Goal: Information Seeking & Learning: Learn about a topic

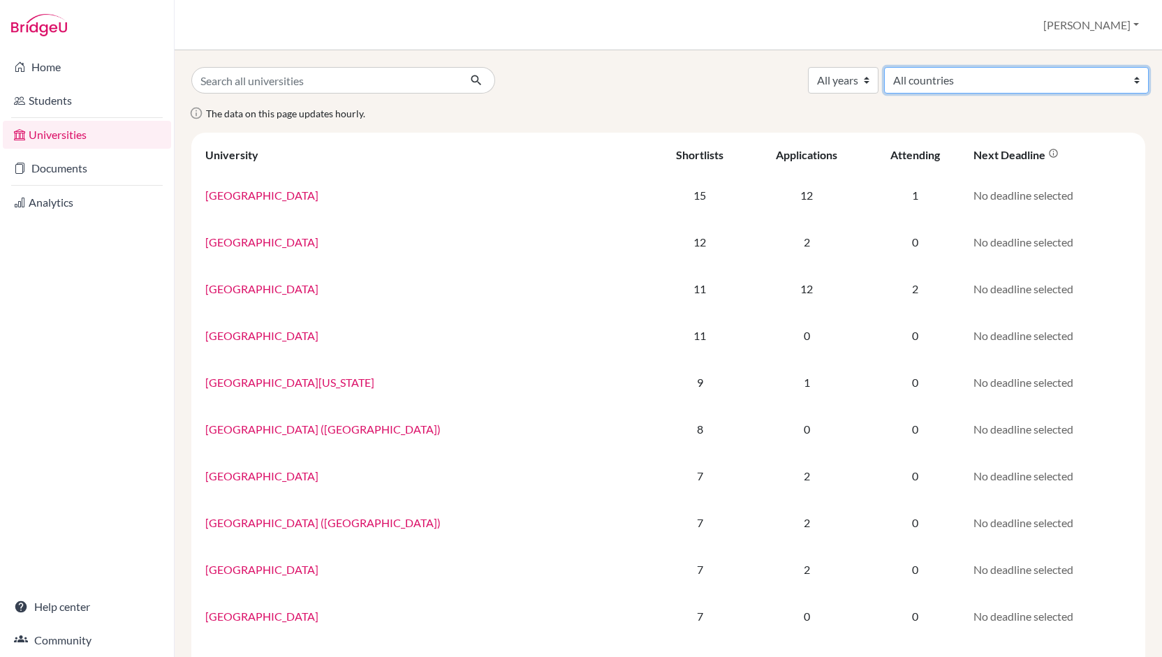
click at [1082, 84] on select "All countries [GEOGRAPHIC_DATA] [GEOGRAPHIC_DATA] [GEOGRAPHIC_DATA] [GEOGRAPHIC…" at bounding box center [1016, 80] width 265 height 27
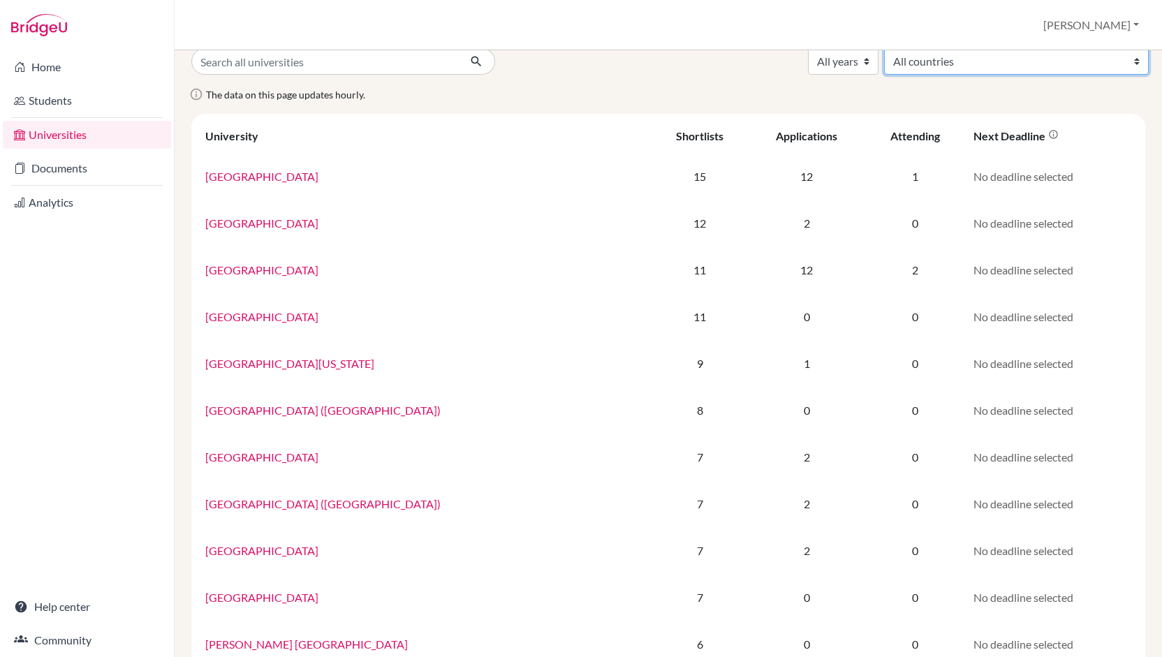
scroll to position [20, 0]
click at [1072, 64] on select "All countries [GEOGRAPHIC_DATA] [GEOGRAPHIC_DATA] [GEOGRAPHIC_DATA] [GEOGRAPHIC…" at bounding box center [1016, 60] width 265 height 27
select select "69"
click at [987, 47] on select "All countries [GEOGRAPHIC_DATA] [GEOGRAPHIC_DATA] [GEOGRAPHIC_DATA] [GEOGRAPHIC…" at bounding box center [1016, 60] width 265 height 27
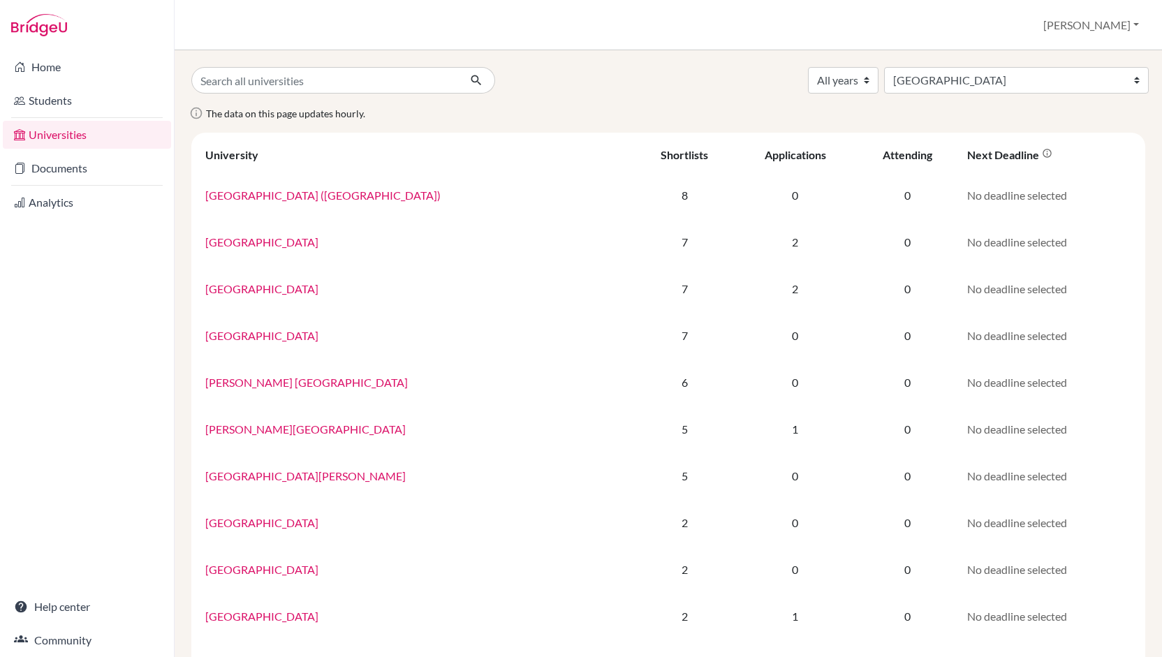
select select "69"
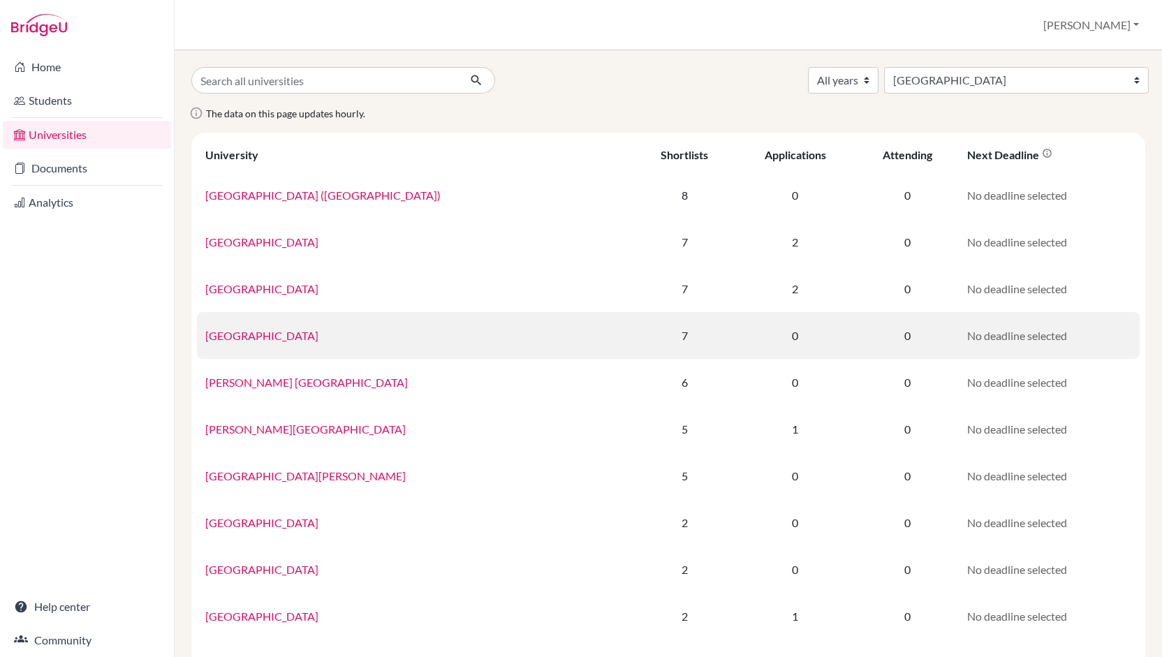
click at [278, 329] on link "[GEOGRAPHIC_DATA]" at bounding box center [261, 335] width 113 height 13
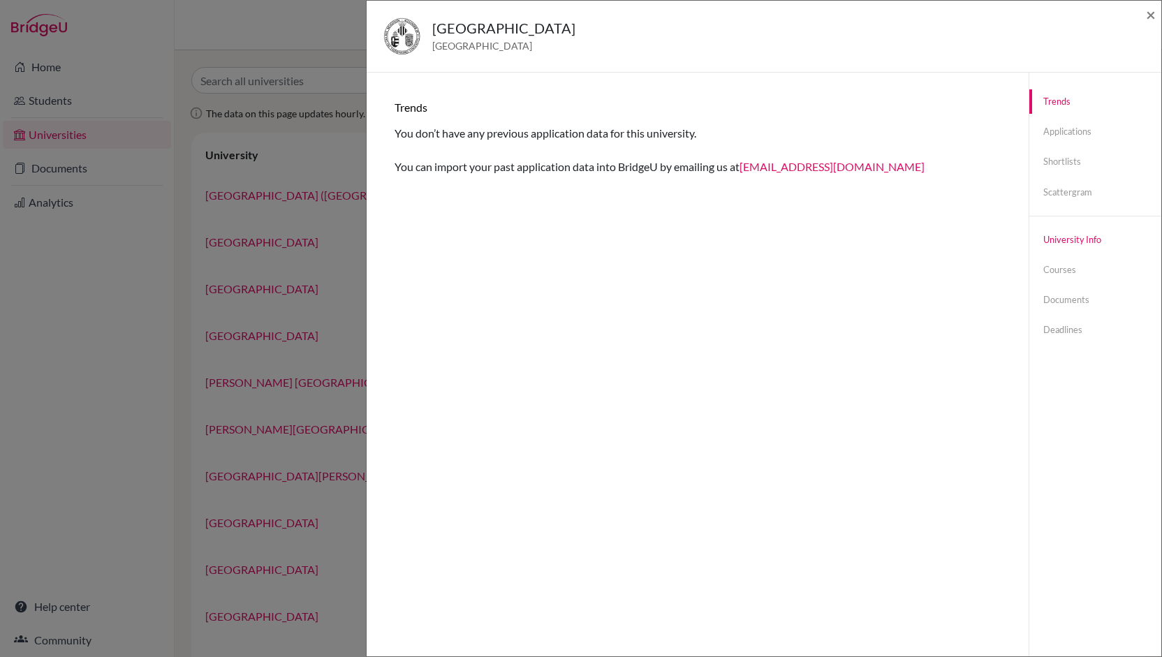
click at [1057, 234] on link "University info" at bounding box center [1095, 240] width 132 height 24
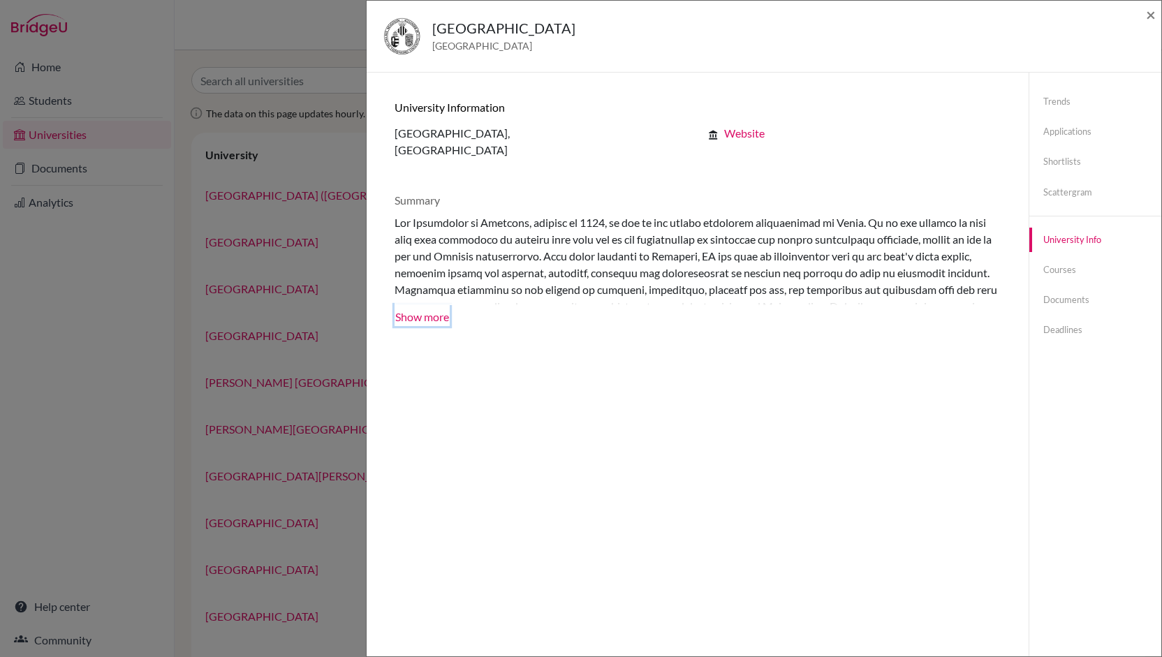
click at [441, 315] on button "Show more" at bounding box center [421, 315] width 55 height 21
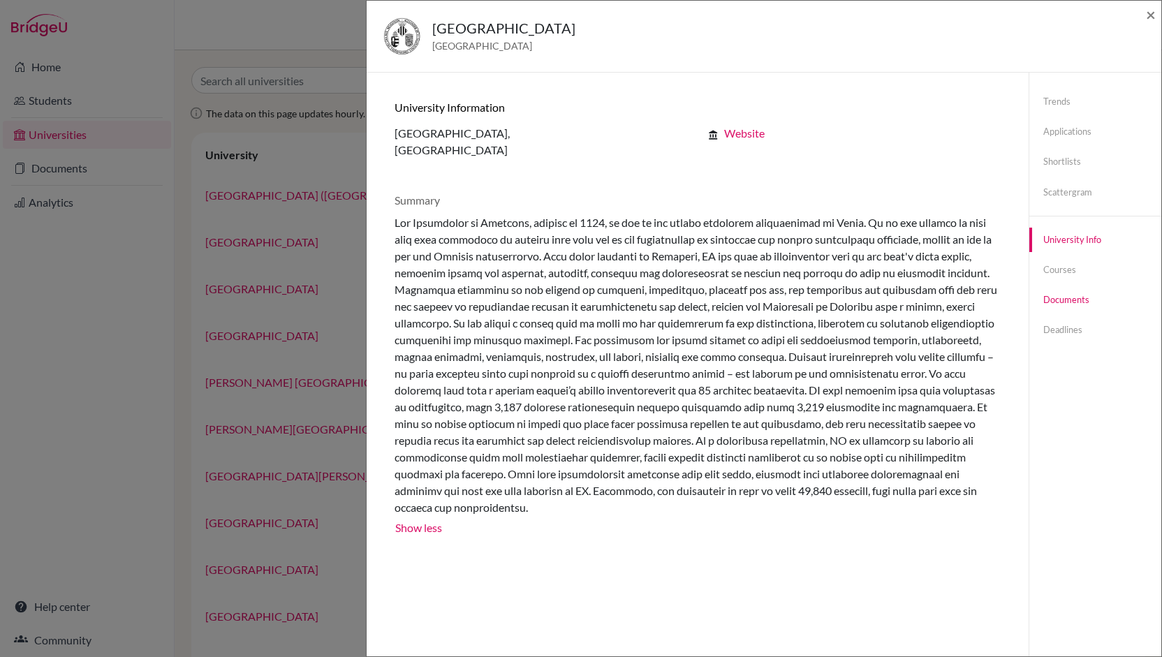
click at [1062, 299] on link "Documents" at bounding box center [1095, 300] width 132 height 24
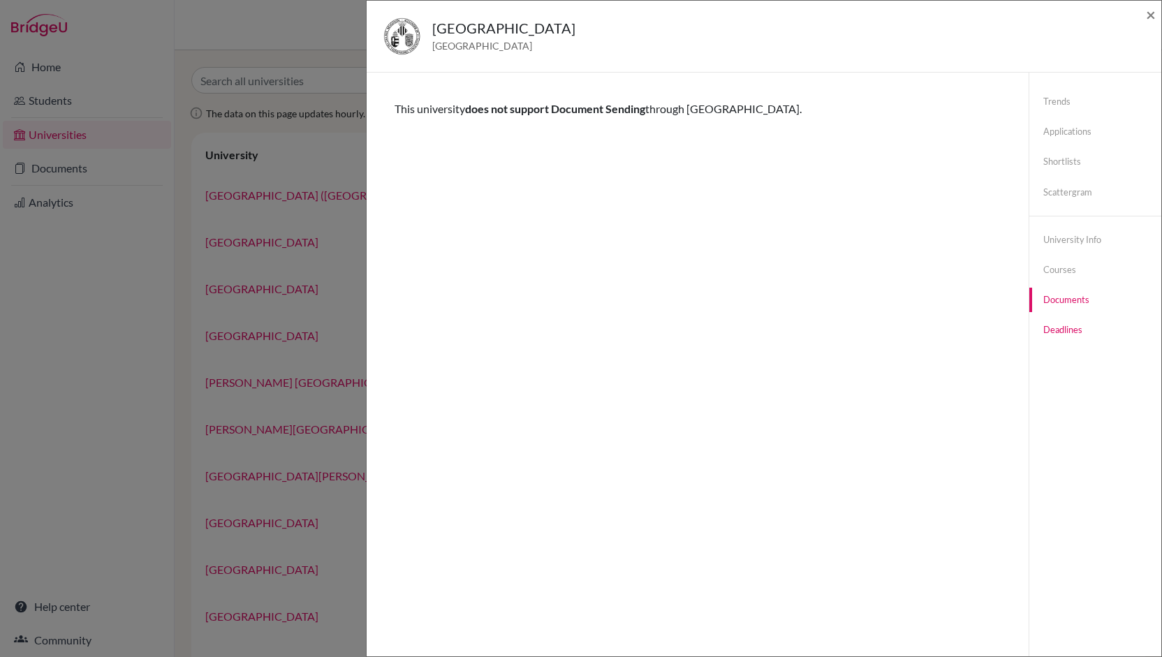
click at [1064, 333] on link "Deadlines" at bounding box center [1095, 330] width 132 height 24
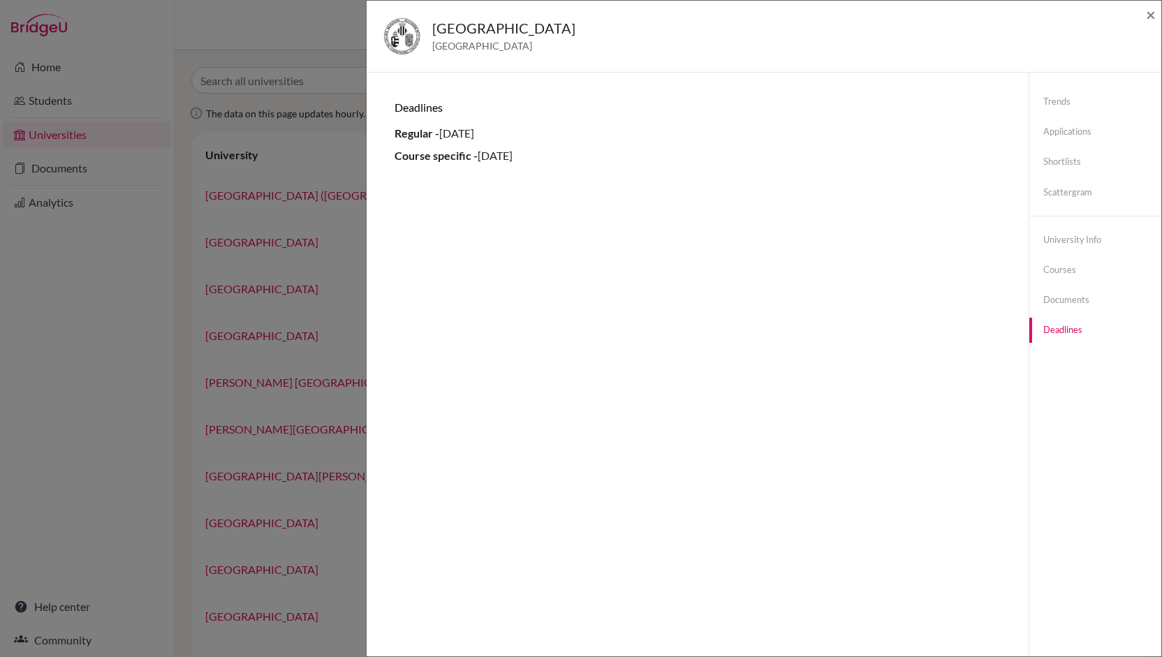
click at [1145, 12] on div "University of Valencia Spain ×" at bounding box center [763, 36] width 783 height 60
click at [1148, 17] on span "×" at bounding box center [1151, 14] width 10 height 20
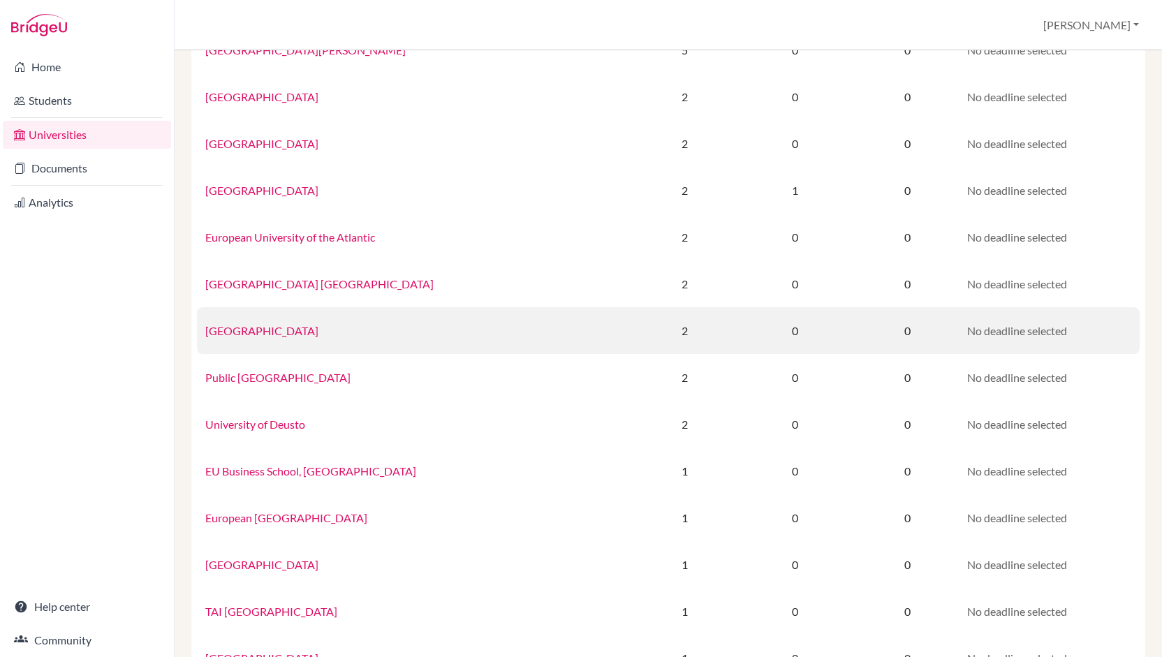
scroll to position [427, 0]
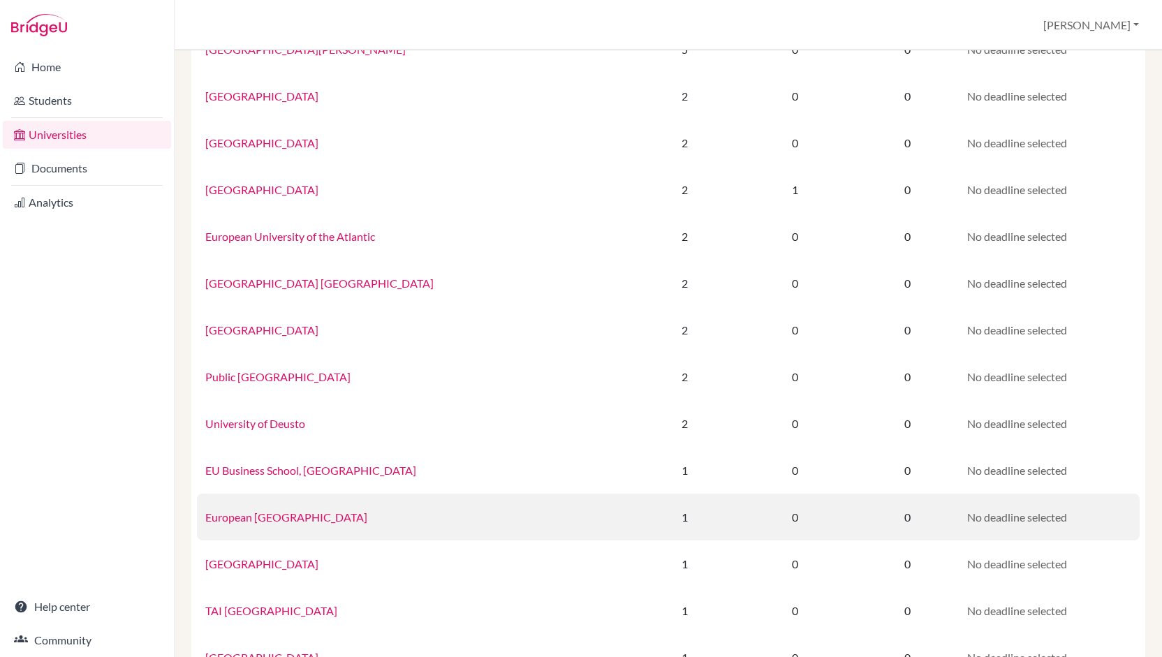
click at [284, 517] on link "European University of Madrid" at bounding box center [286, 516] width 162 height 13
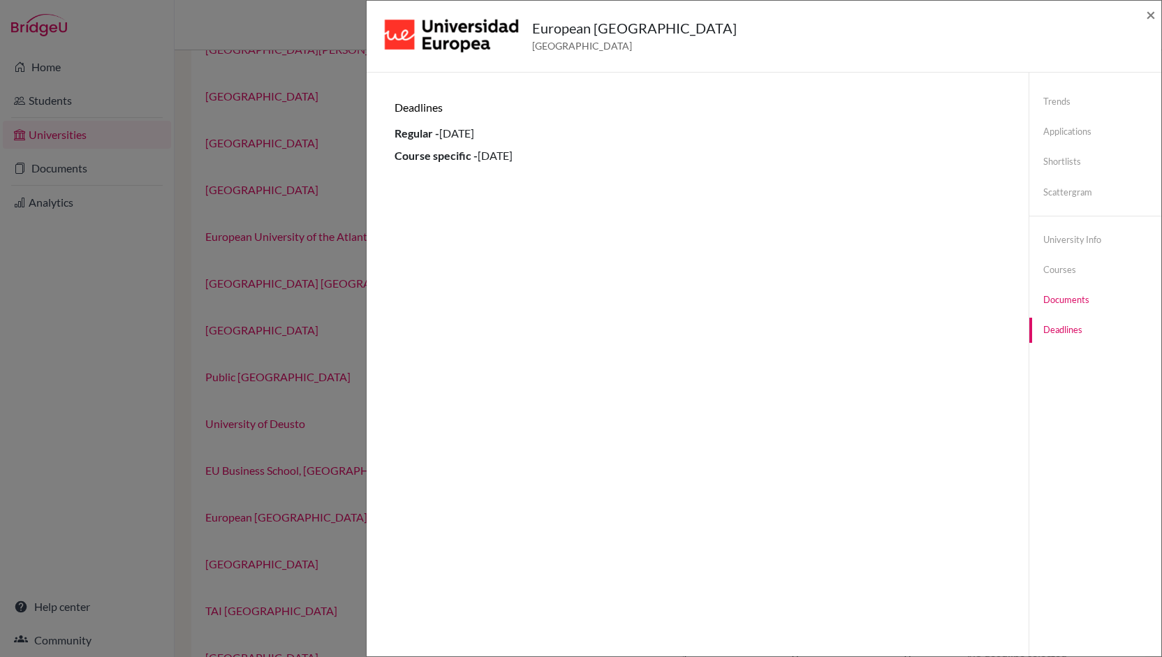
click at [1056, 295] on link "Documents" at bounding box center [1095, 300] width 132 height 24
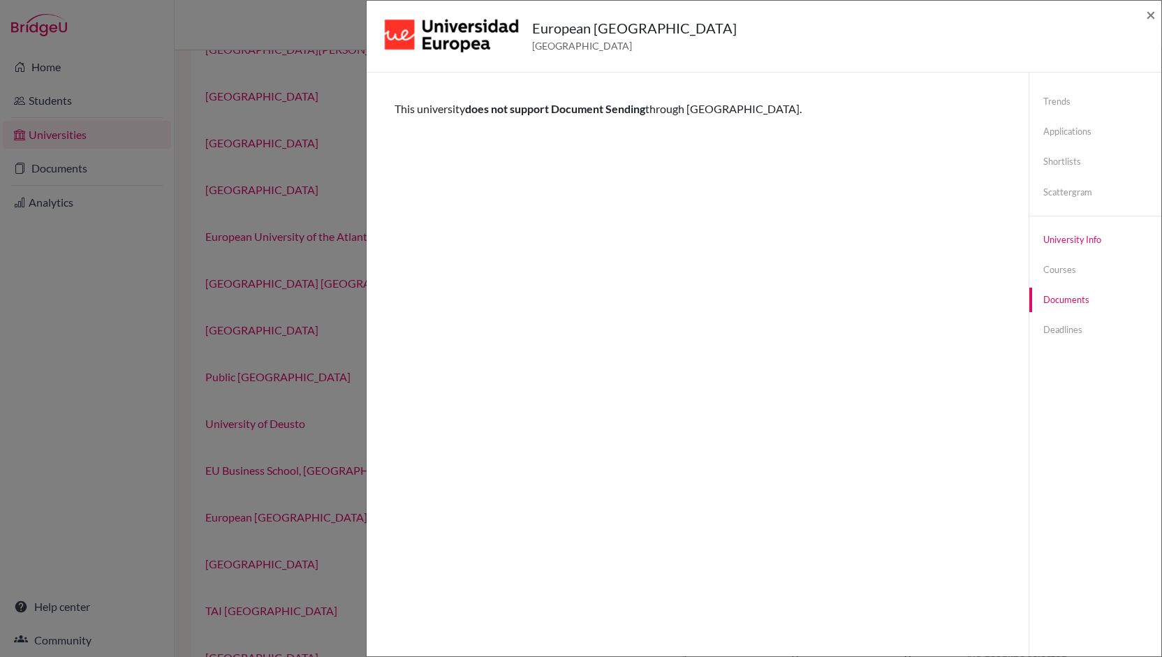
click at [1060, 237] on link "University info" at bounding box center [1095, 240] width 132 height 24
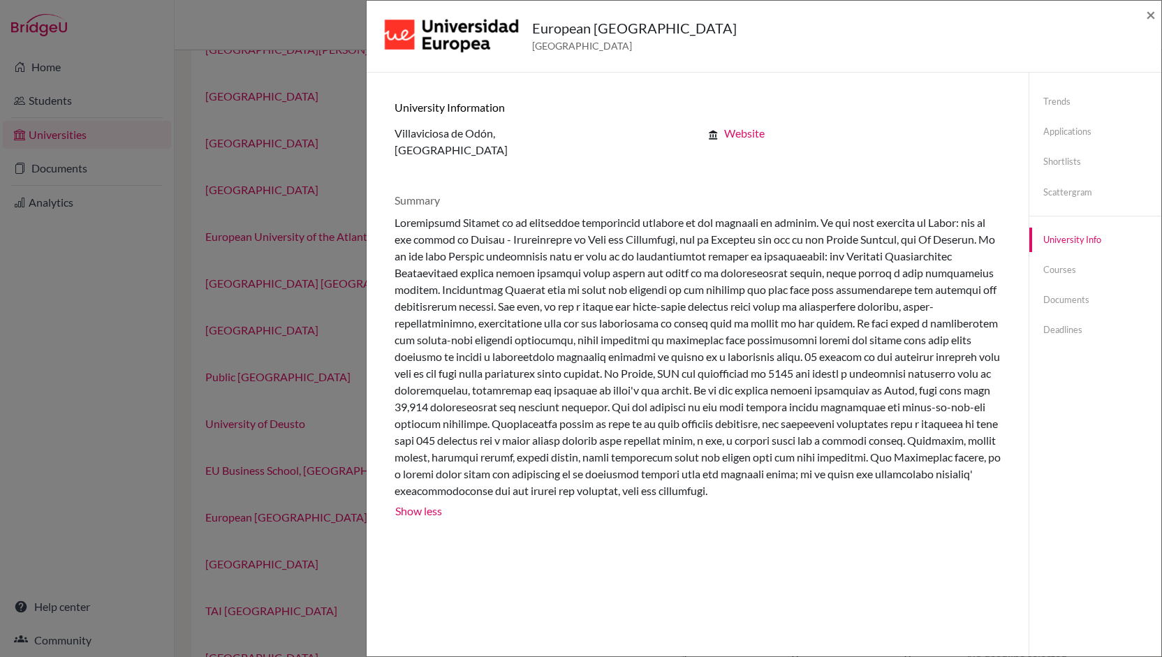
scroll to position [11, 0]
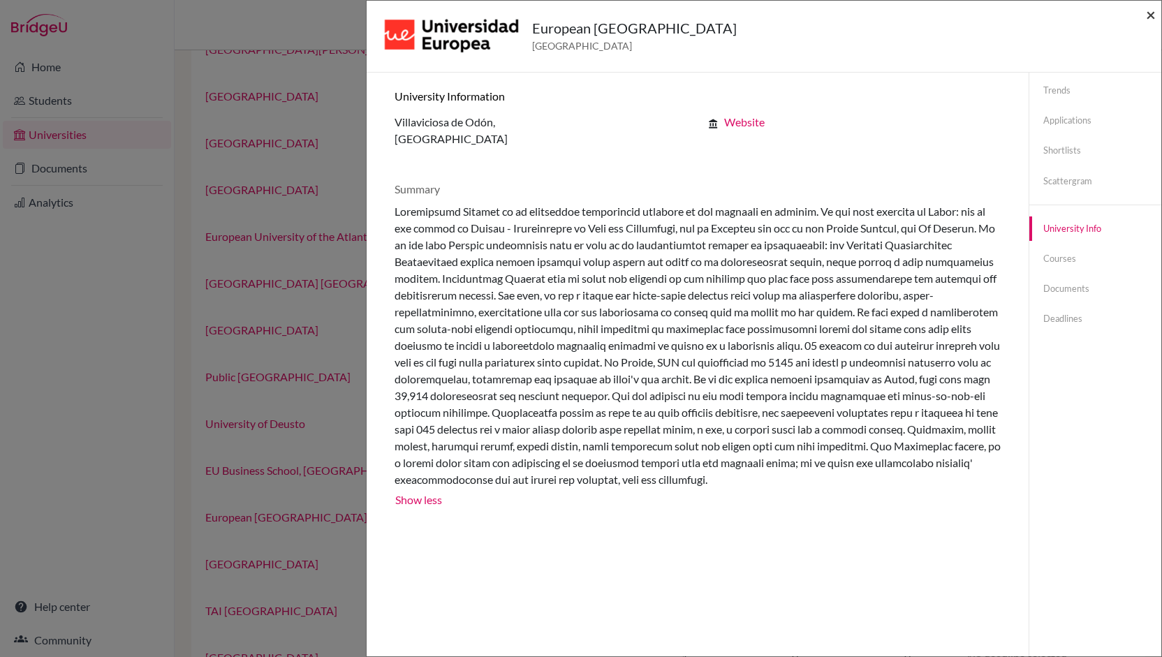
click at [1154, 20] on span "×" at bounding box center [1151, 14] width 10 height 20
